Goal: Transaction & Acquisition: Download file/media

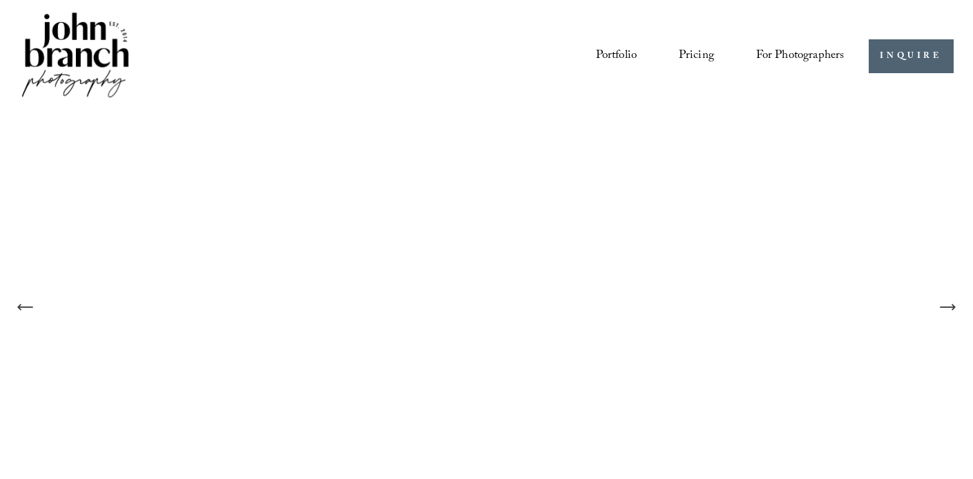
click at [780, 55] on span "For Photographers" at bounding box center [800, 56] width 88 height 23
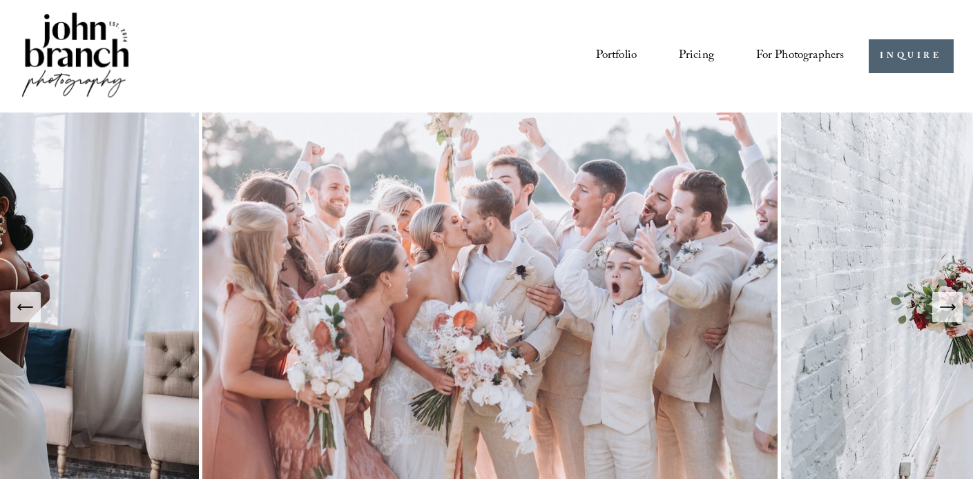
click at [0, 0] on span "Presets" at bounding box center [0, 0] width 0 height 0
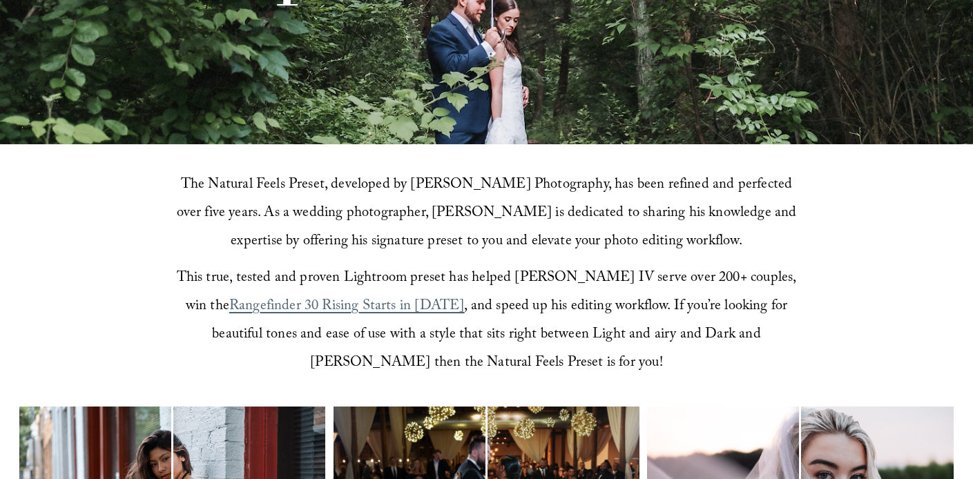
scroll to position [286, 0]
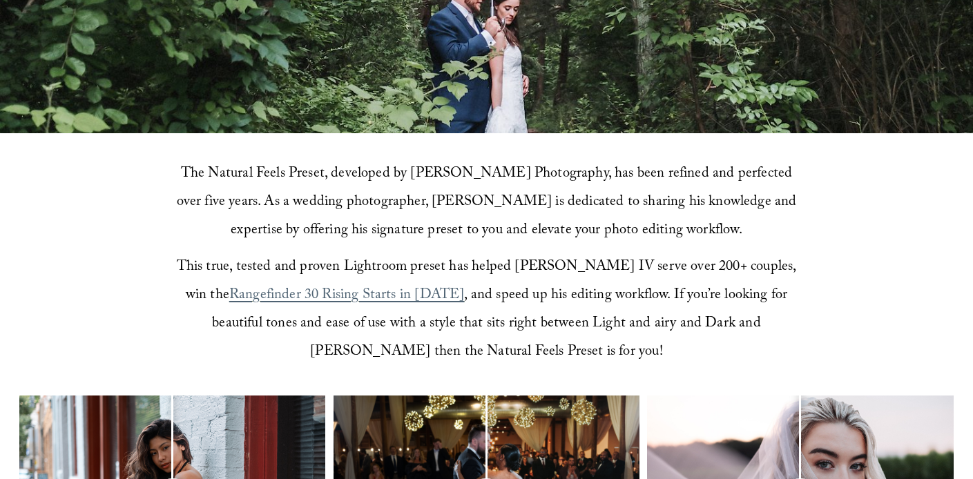
click at [347, 330] on span ", and speed up his editing workflow. If you’re looking for beautiful tones and …" at bounding box center [501, 324] width 579 height 80
click at [516, 336] on span ", and speed up his editing workflow. If you’re looking for beautiful tones and …" at bounding box center [501, 324] width 579 height 80
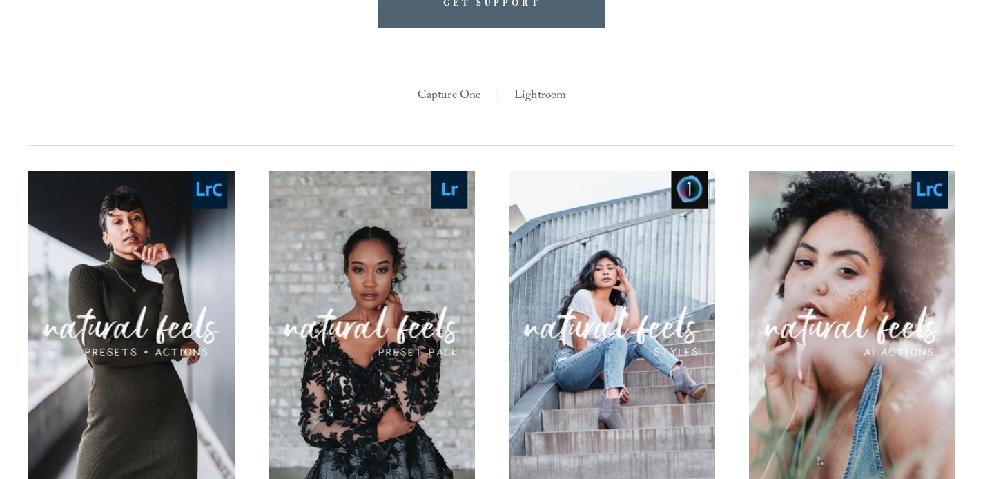
scroll to position [1238, 0]
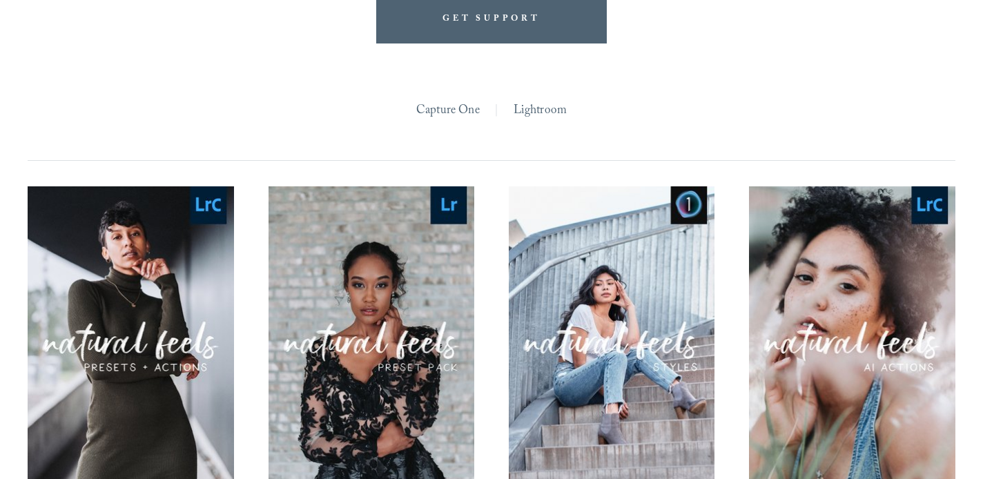
click at [182, 342] on link "Quick View NATURAL FEELS PRESET + AI ACTIONS $30.00" at bounding box center [131, 375] width 206 height 379
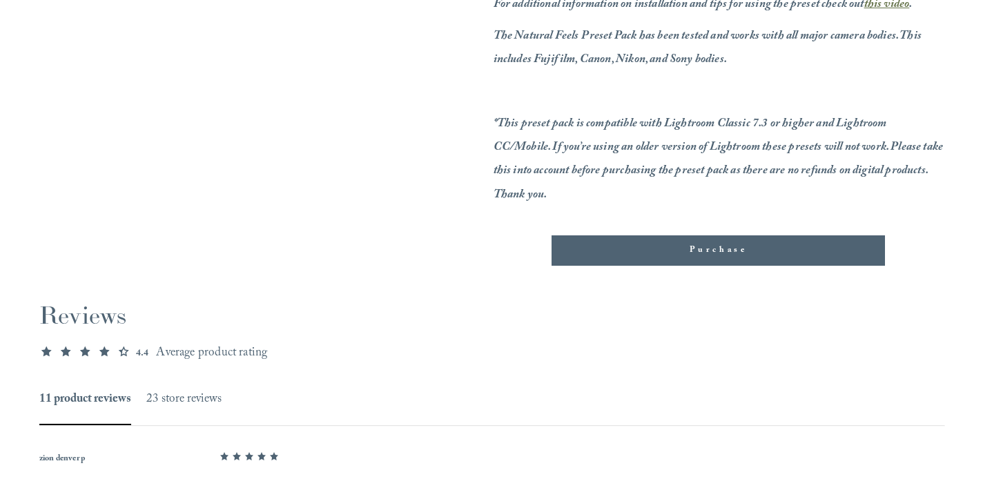
scroll to position [919, 0]
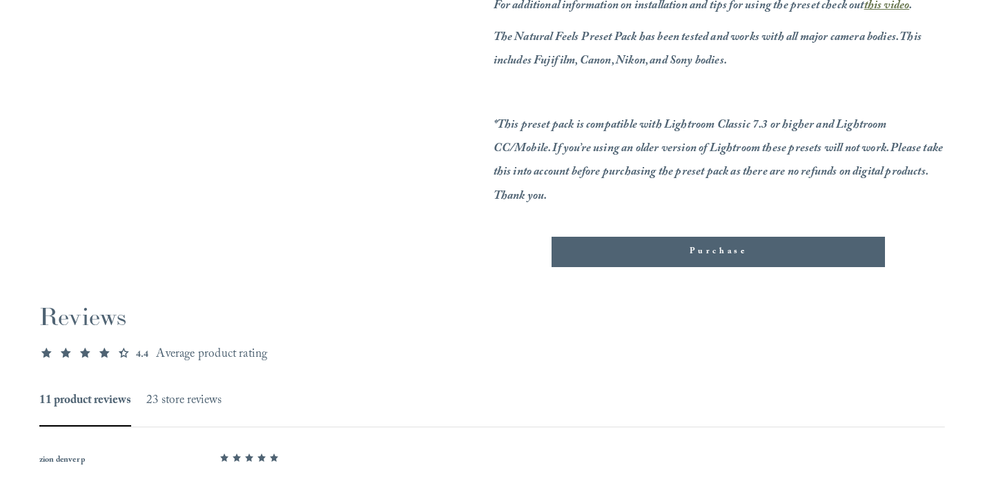
click at [617, 249] on div "Purchase" at bounding box center [718, 252] width 310 height 14
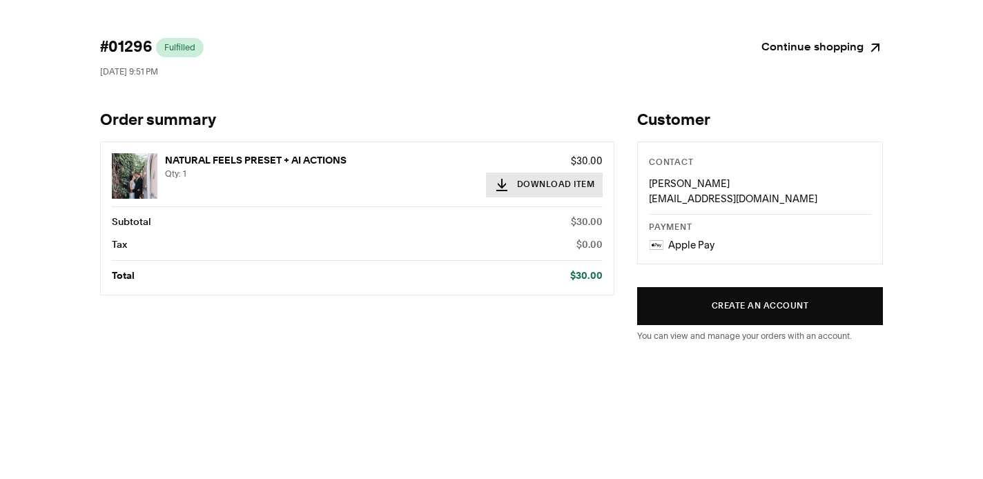
click at [579, 189] on button "Download Item" at bounding box center [544, 185] width 117 height 25
